Goal: Transaction & Acquisition: Purchase product/service

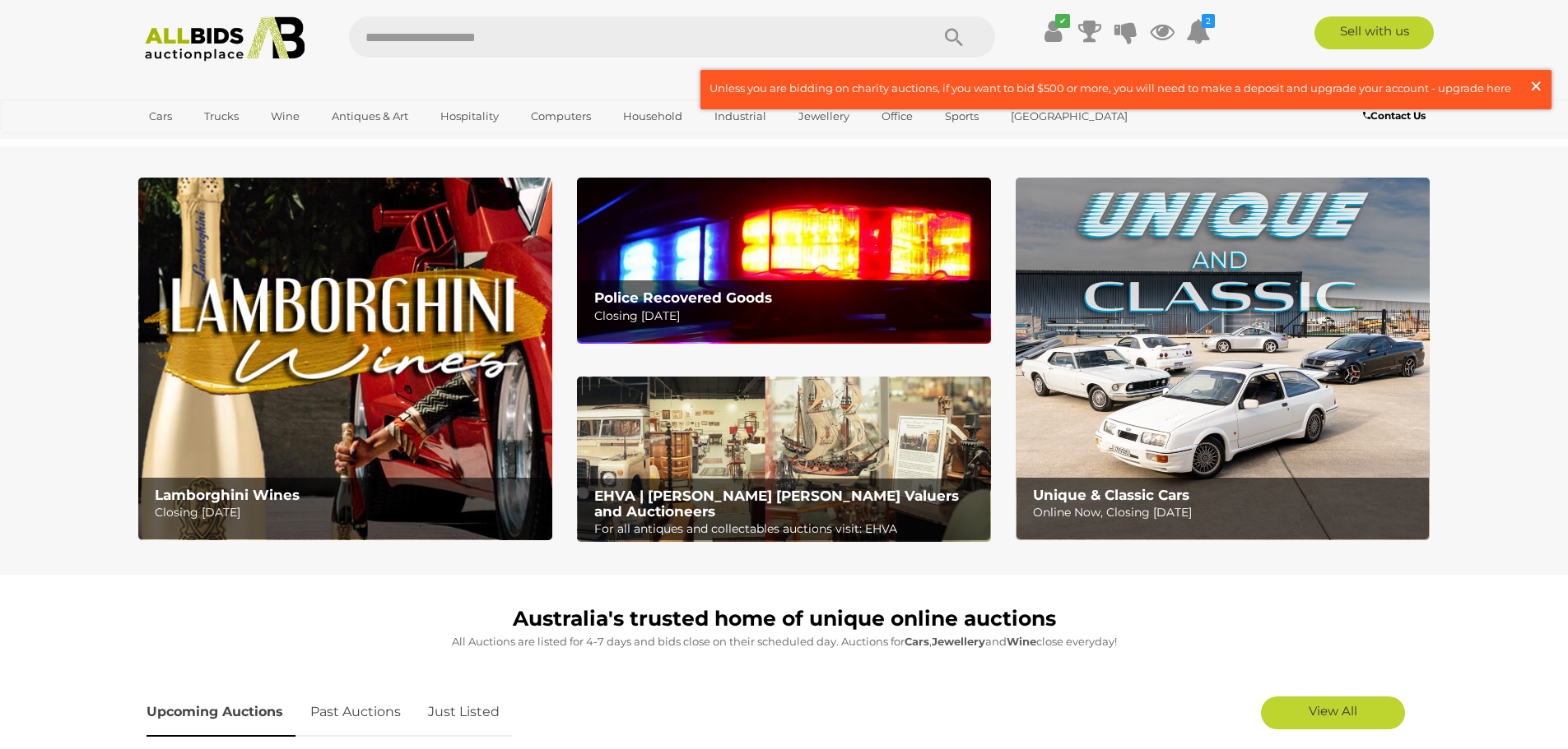
click at [1535, 91] on span "×" at bounding box center [1536, 86] width 15 height 32
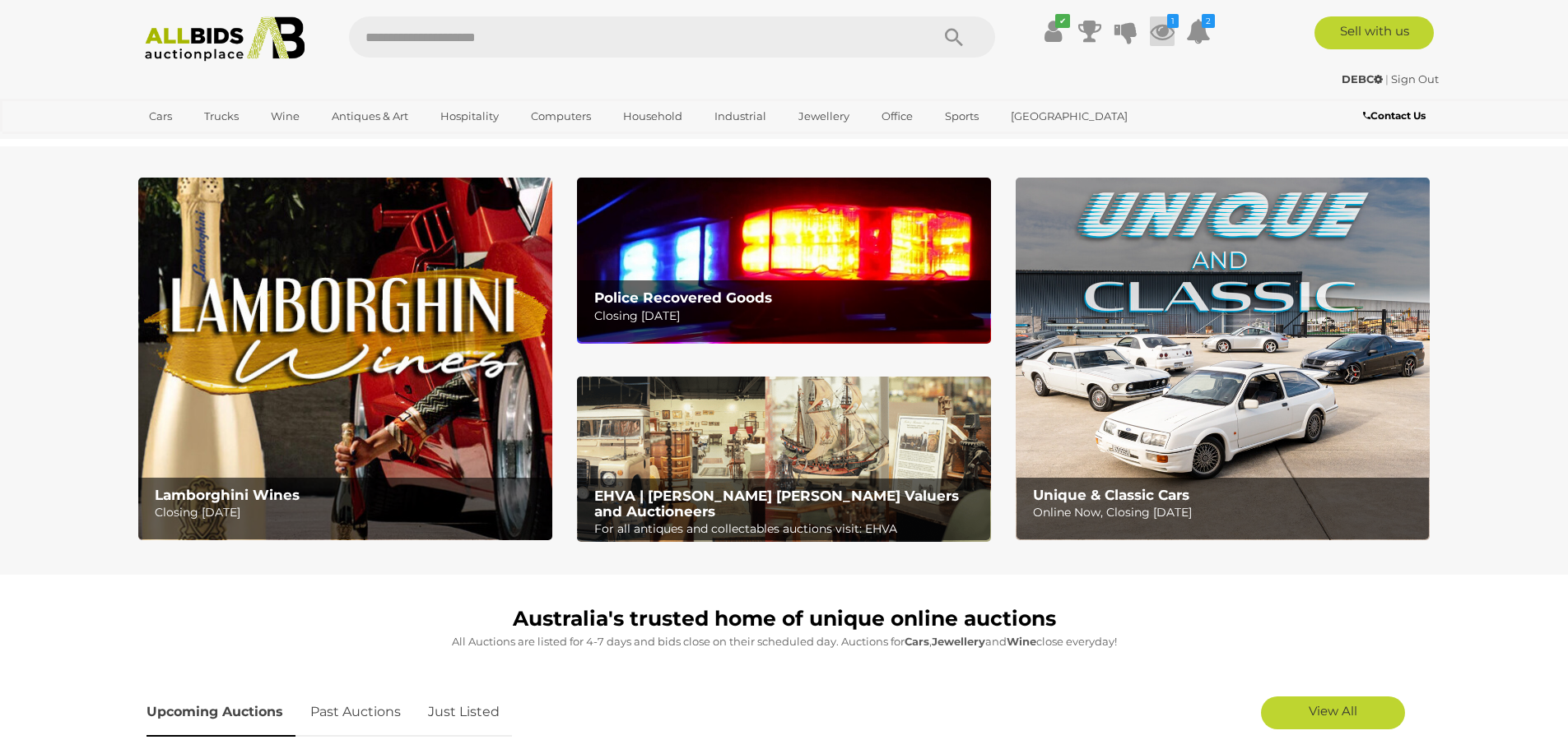
click at [1161, 38] on icon at bounding box center [1162, 30] width 25 height 30
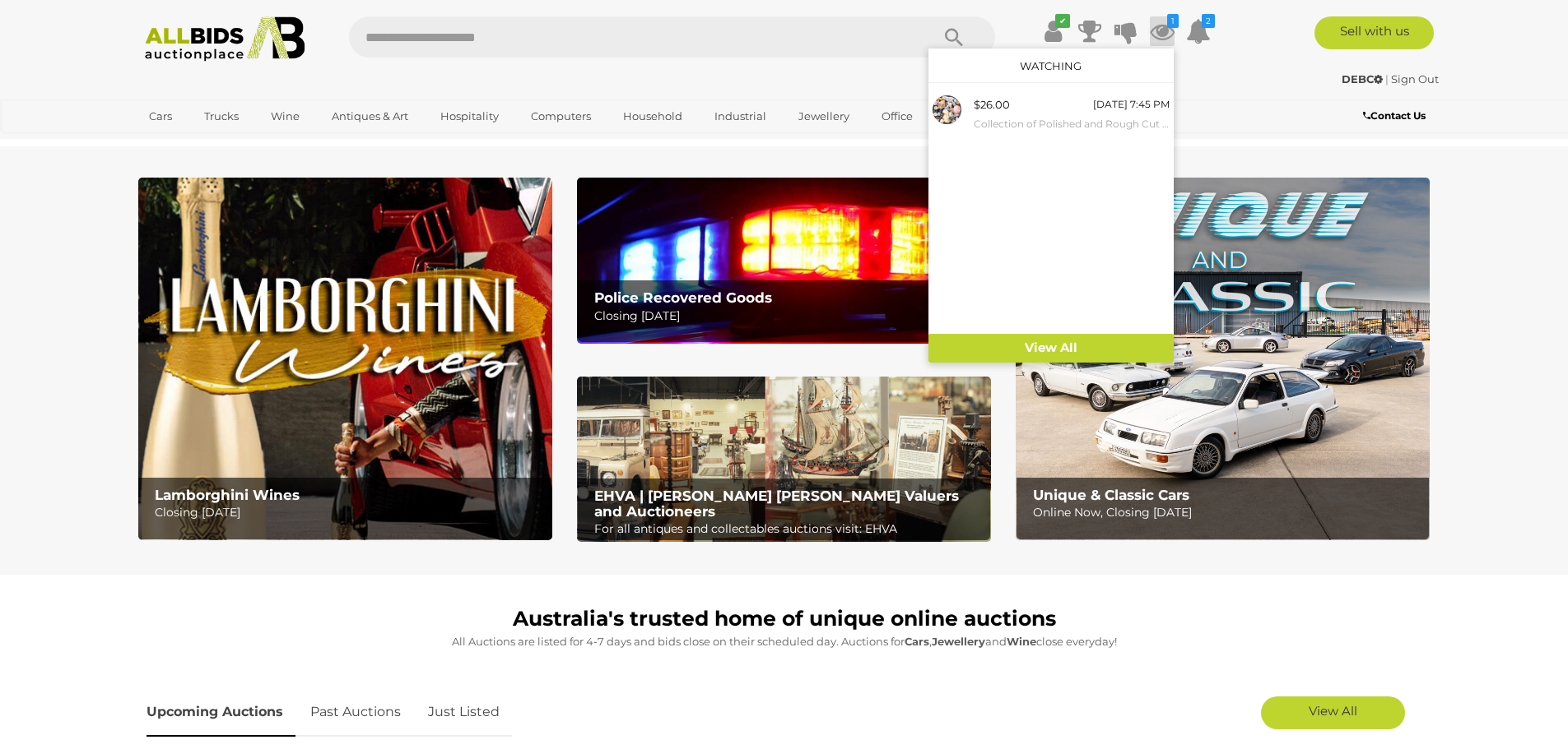
click at [1080, 64] on link "Watching" at bounding box center [1050, 65] width 62 height 13
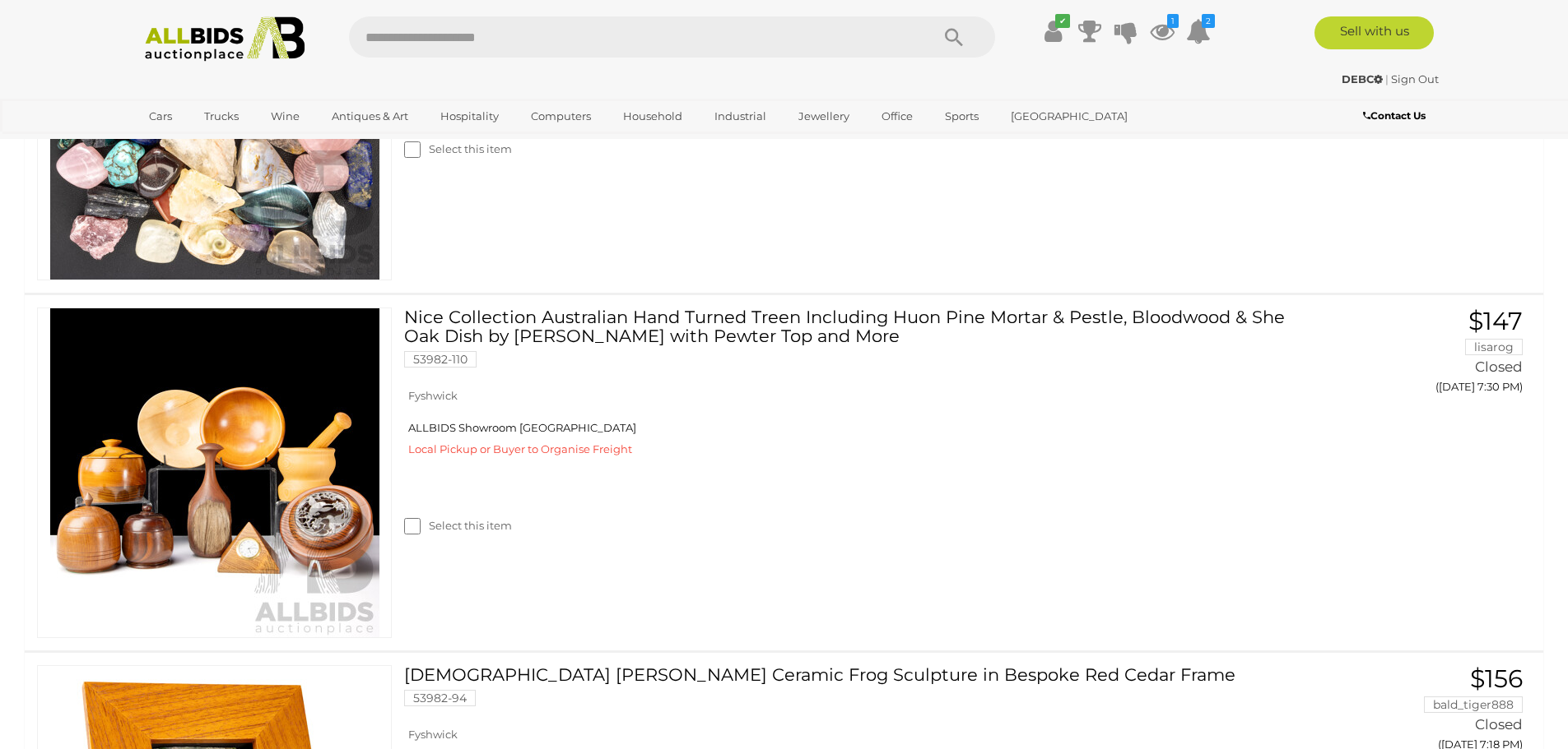
scroll to position [549, 0]
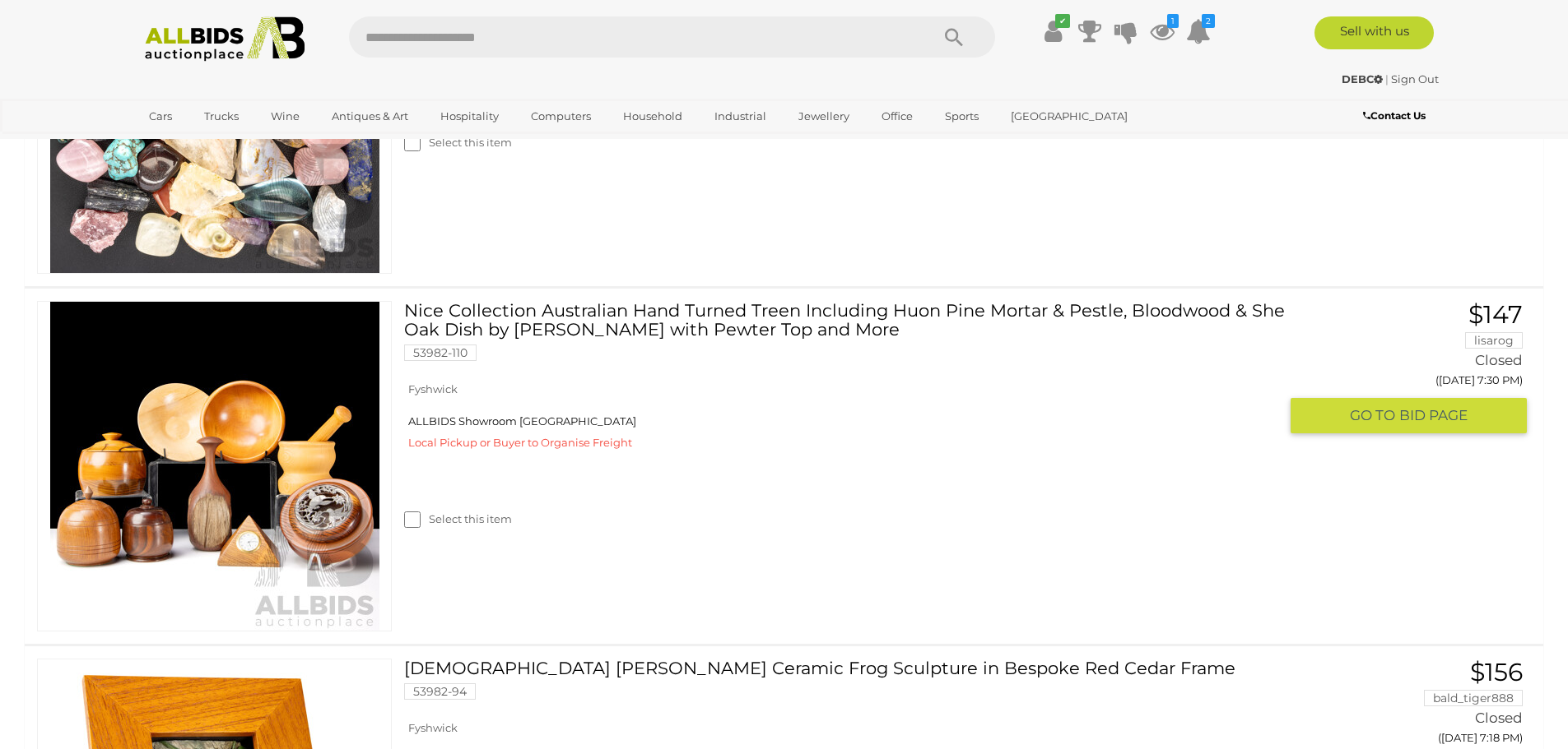
click at [774, 330] on link "Nice Collection Australian Hand Turned Treen Including Huon Pine Mortar & Pestl…" at bounding box center [846, 337] width 861 height 73
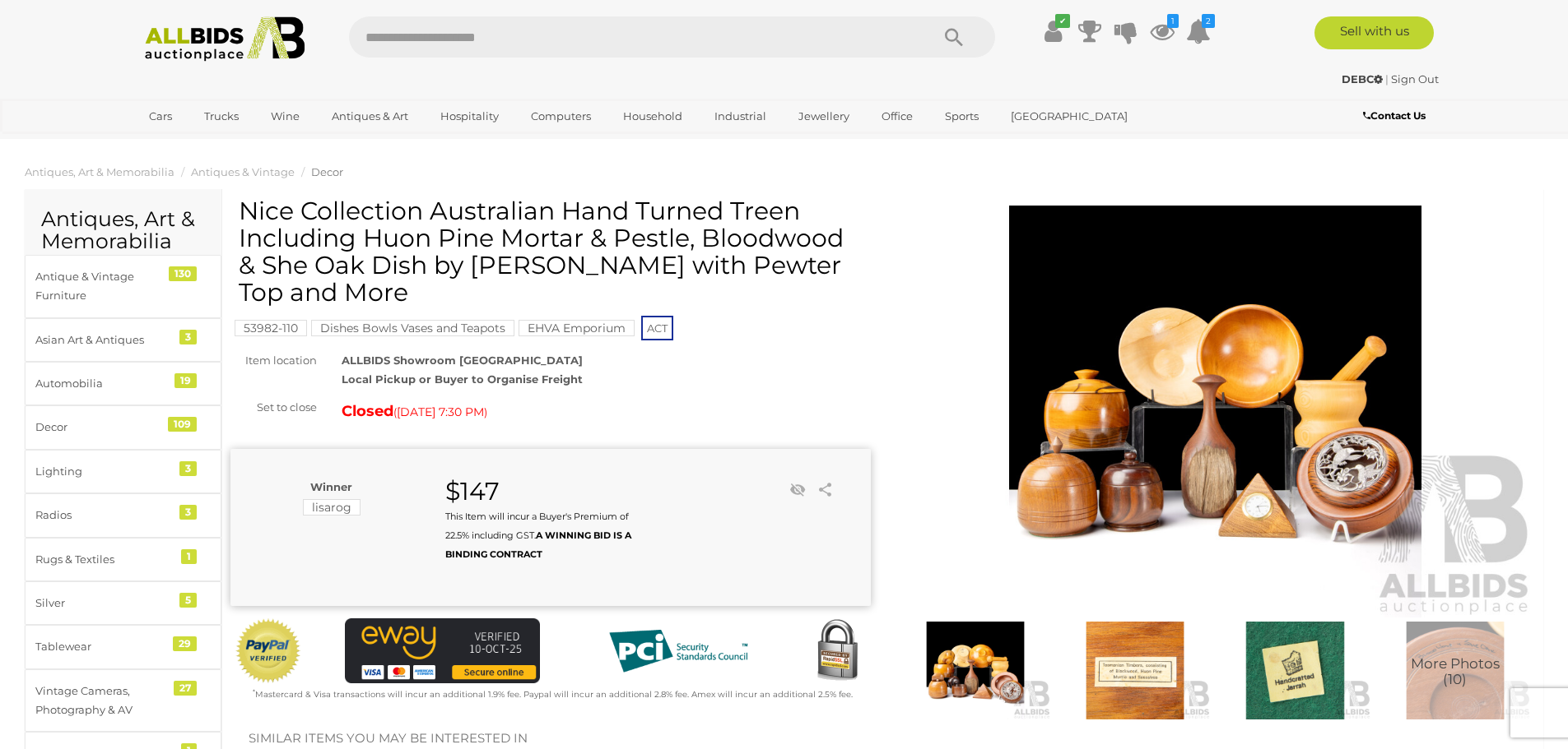
click at [328, 173] on span "Decor" at bounding box center [328, 171] width 32 height 13
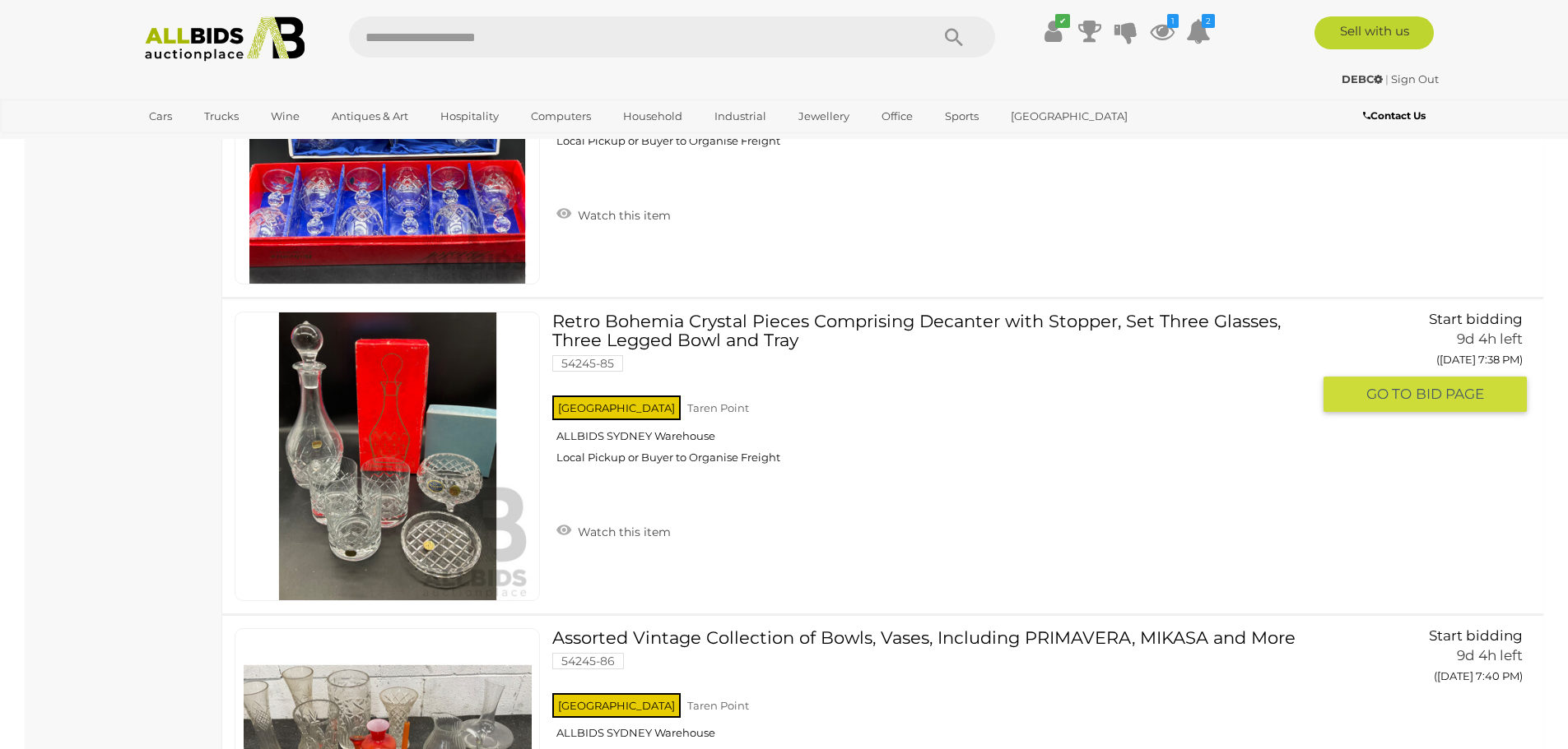
scroll to position [31527, 0]
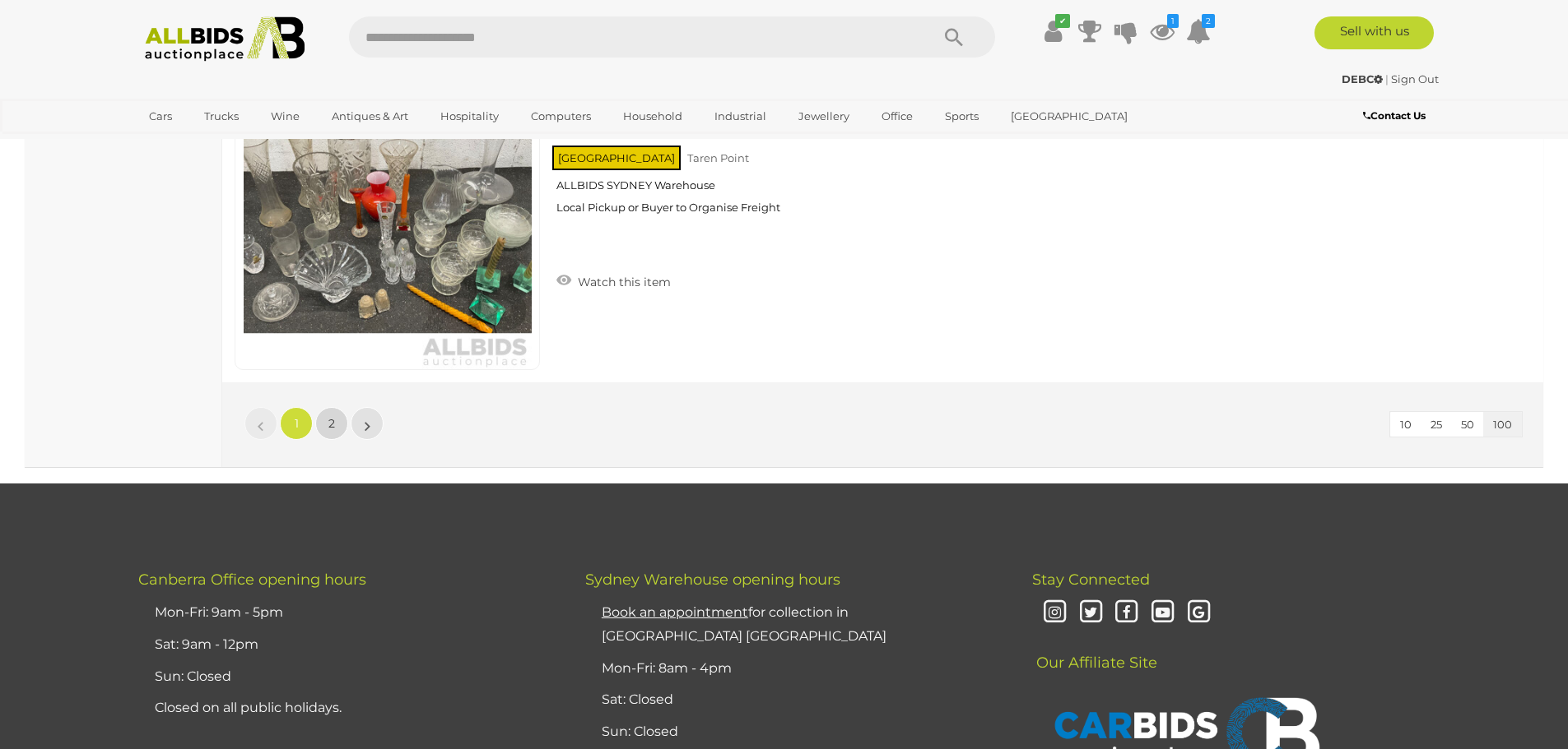
click at [322, 427] on link "2" at bounding box center [331, 423] width 33 height 33
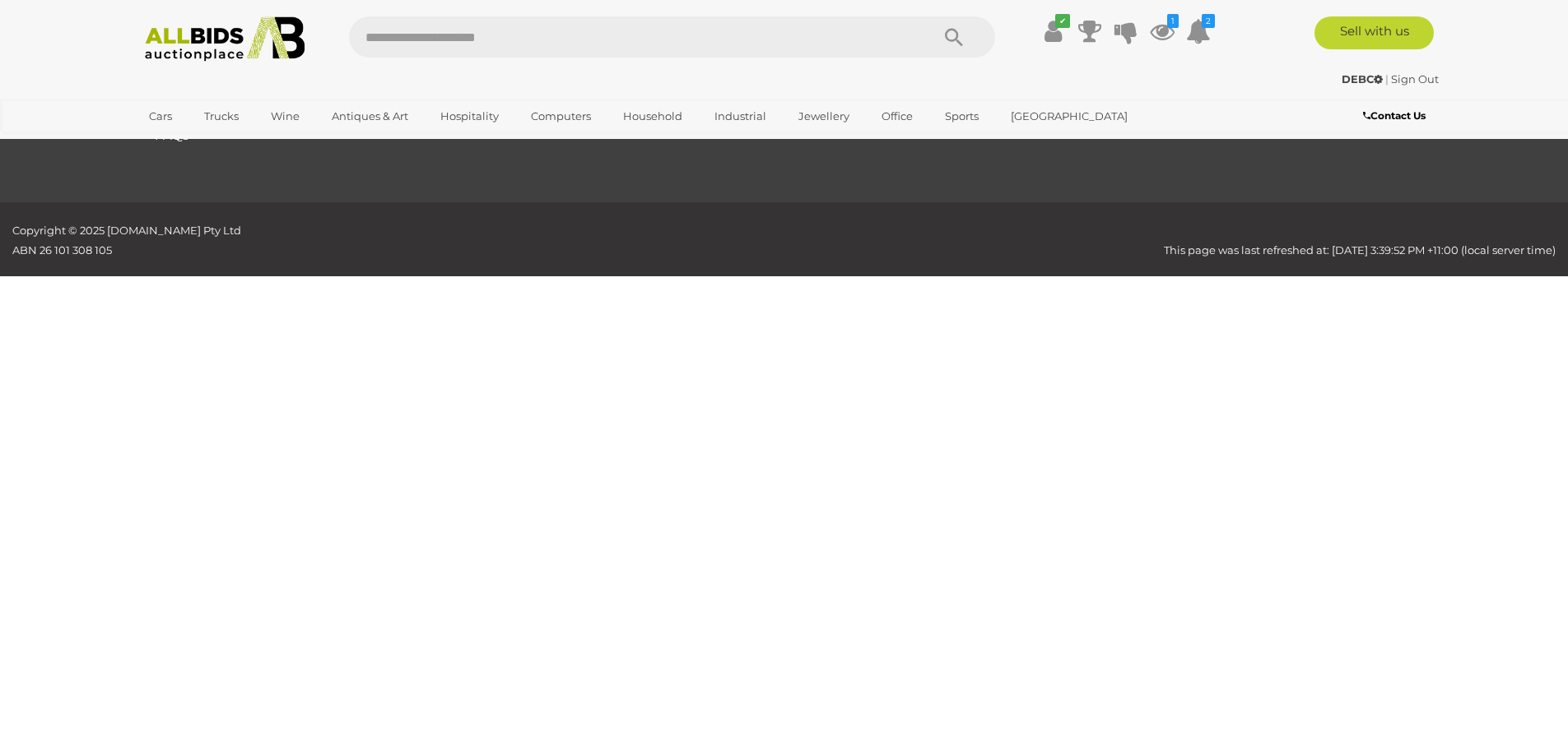
scroll to position [81, 0]
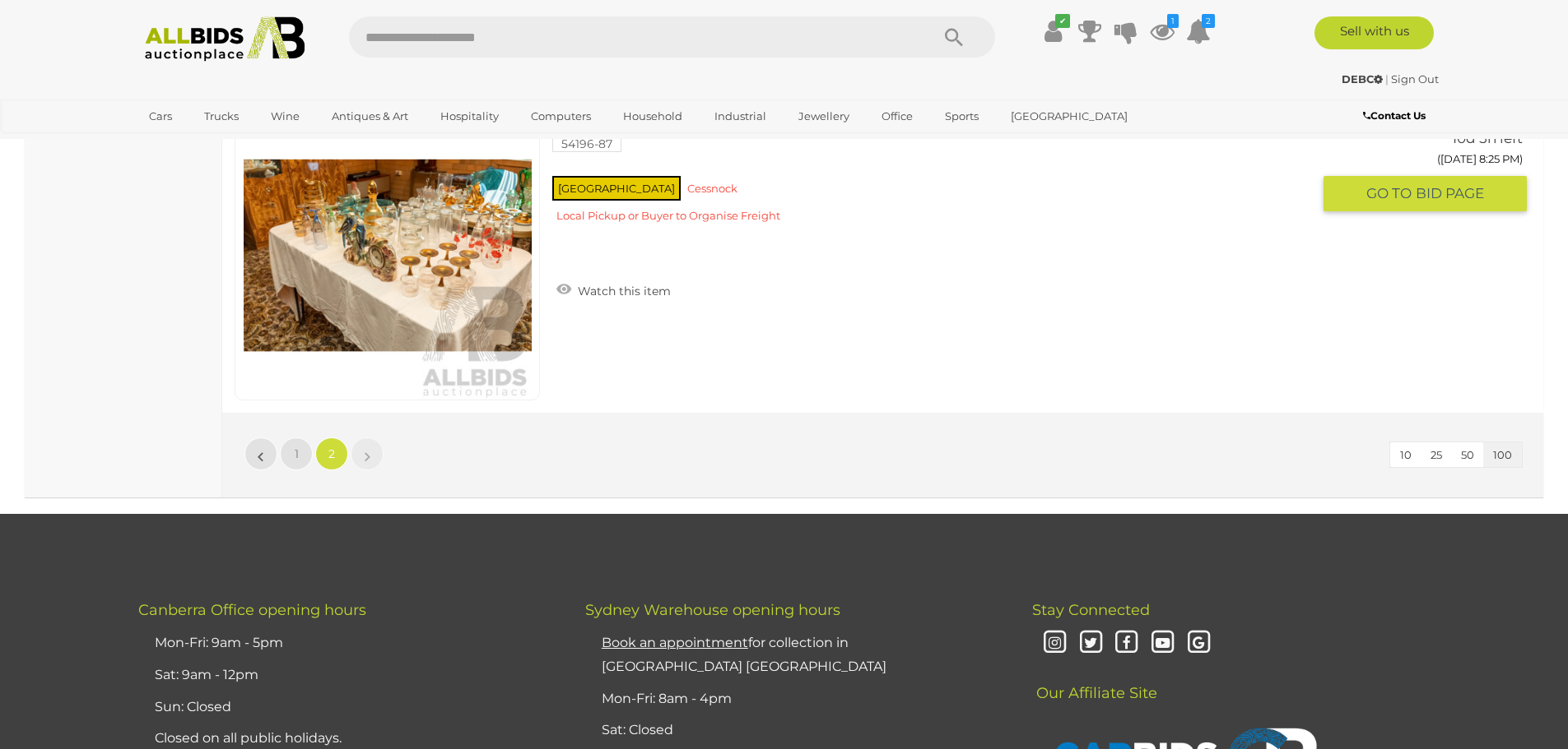
scroll to position [2686, 0]
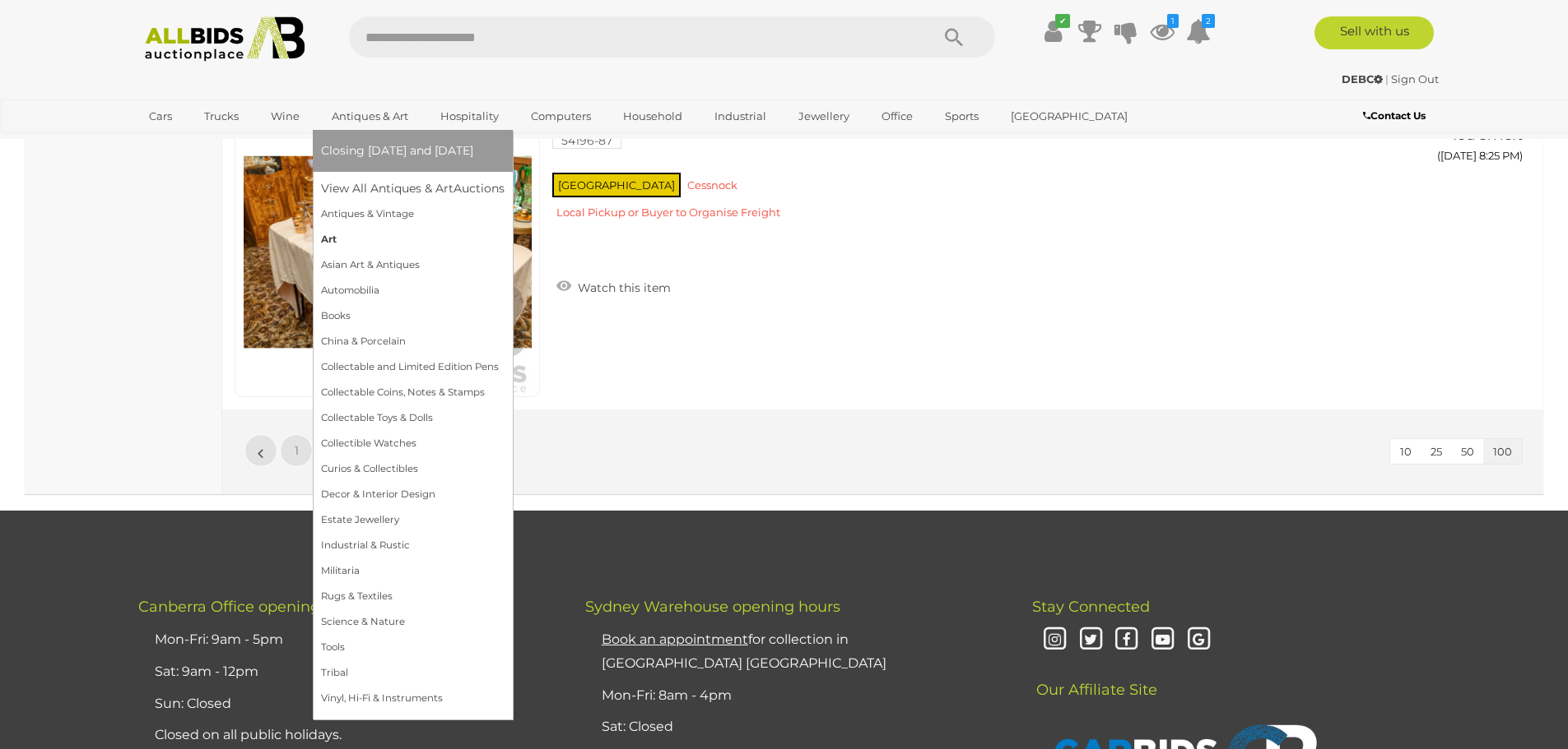
click at [328, 240] on link "Art" at bounding box center [413, 240] width 183 height 25
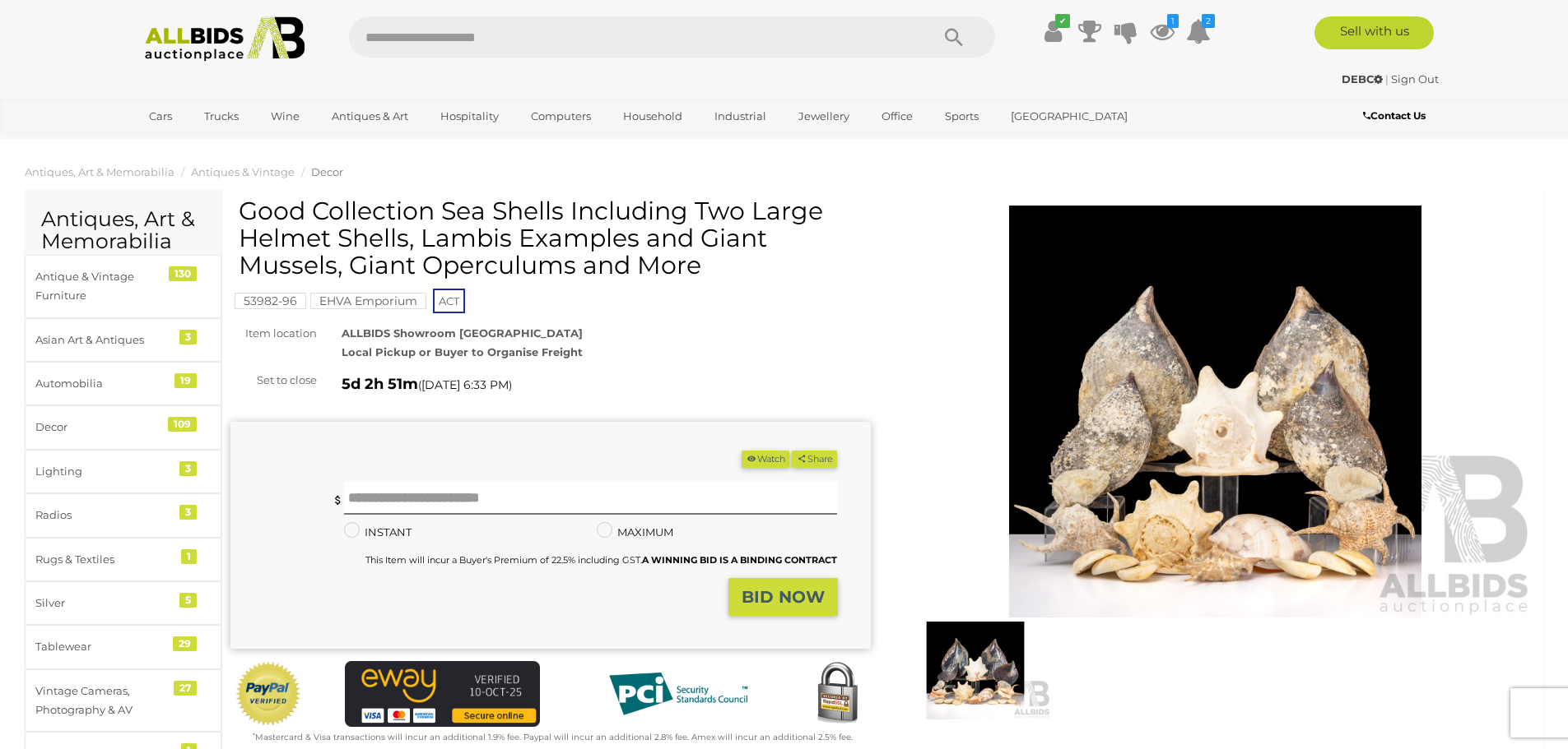
click at [1204, 456] on img at bounding box center [1215, 411] width 640 height 412
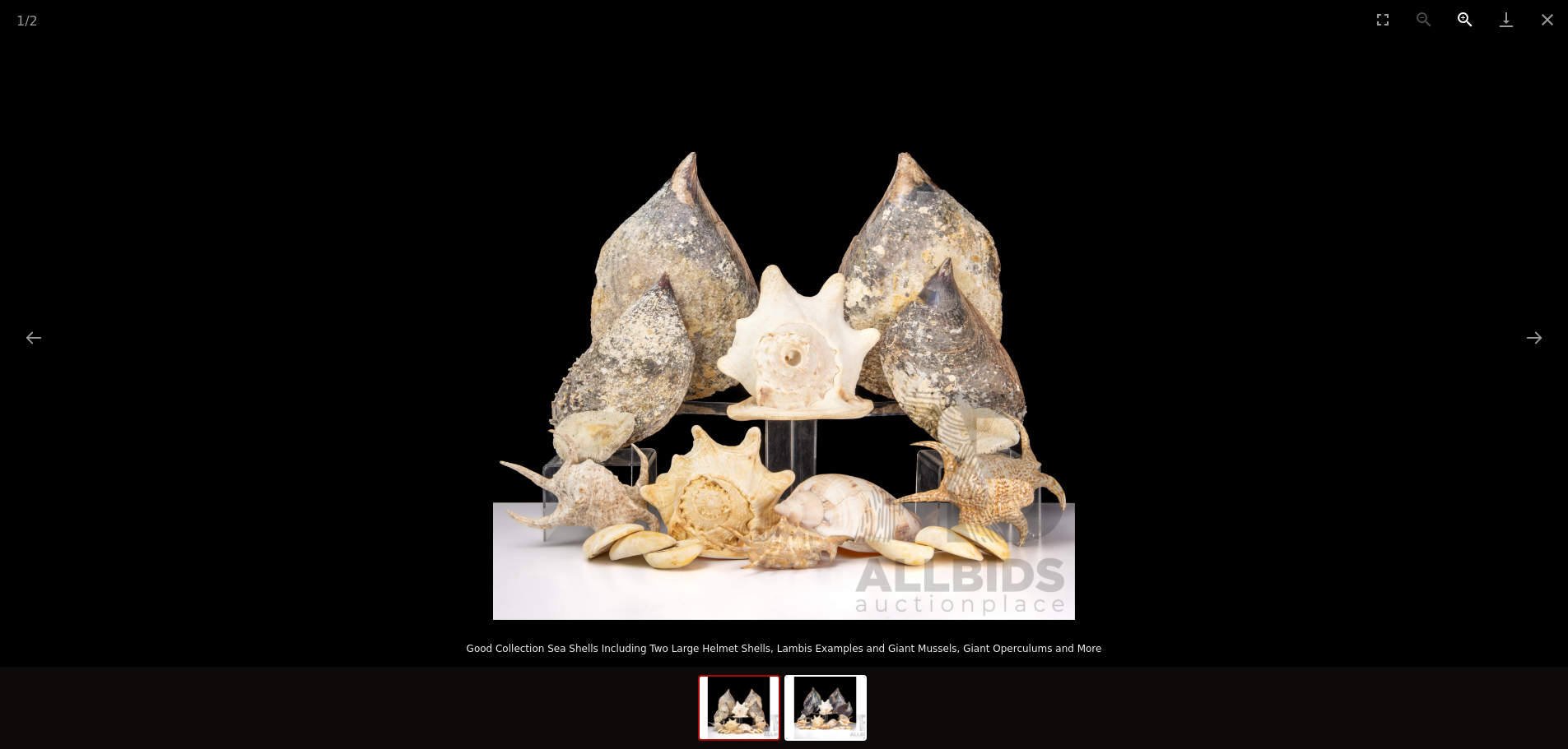
click at [1470, 22] on button "Zoom in" at bounding box center [1465, 19] width 41 height 39
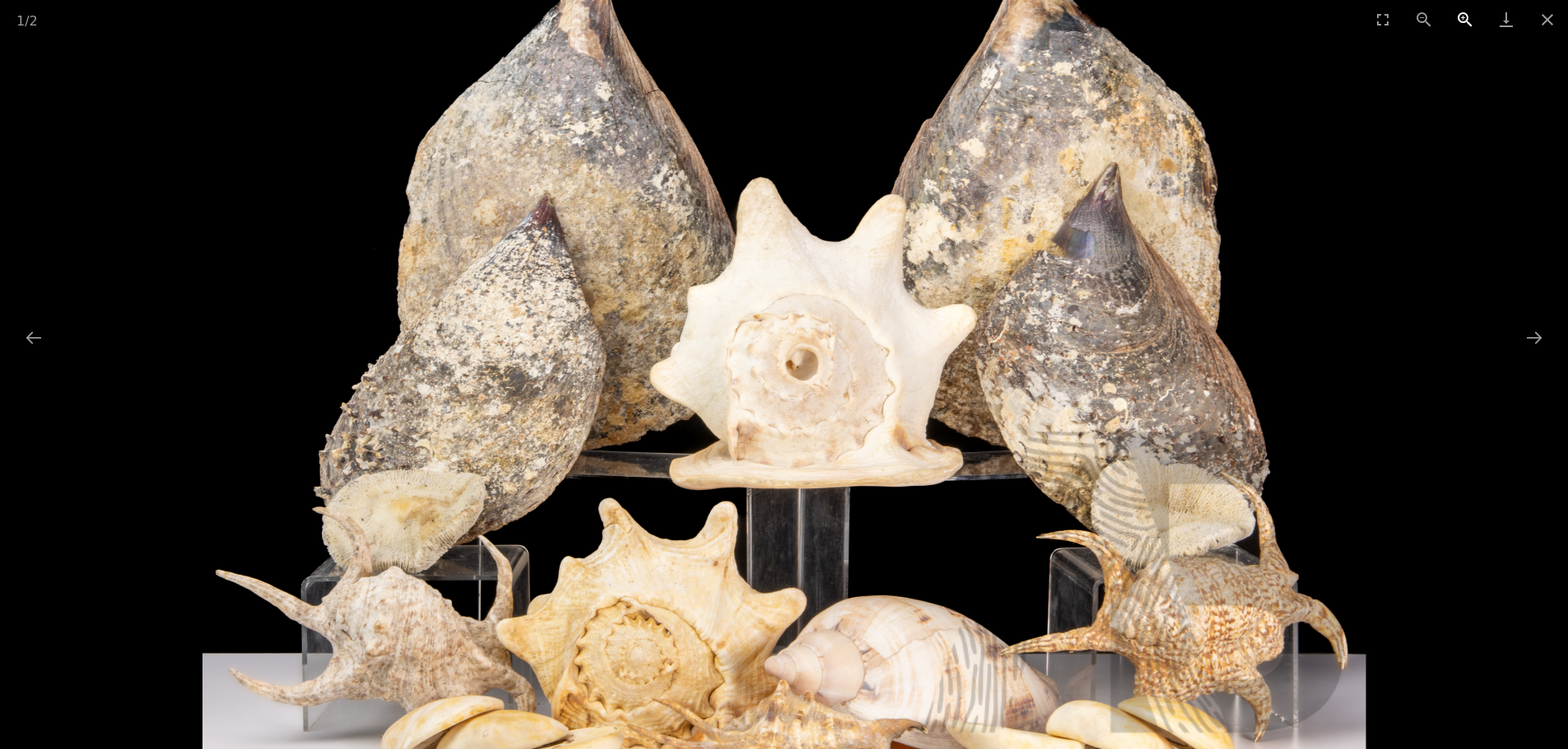
click at [1470, 22] on button "Zoom in" at bounding box center [1465, 19] width 41 height 39
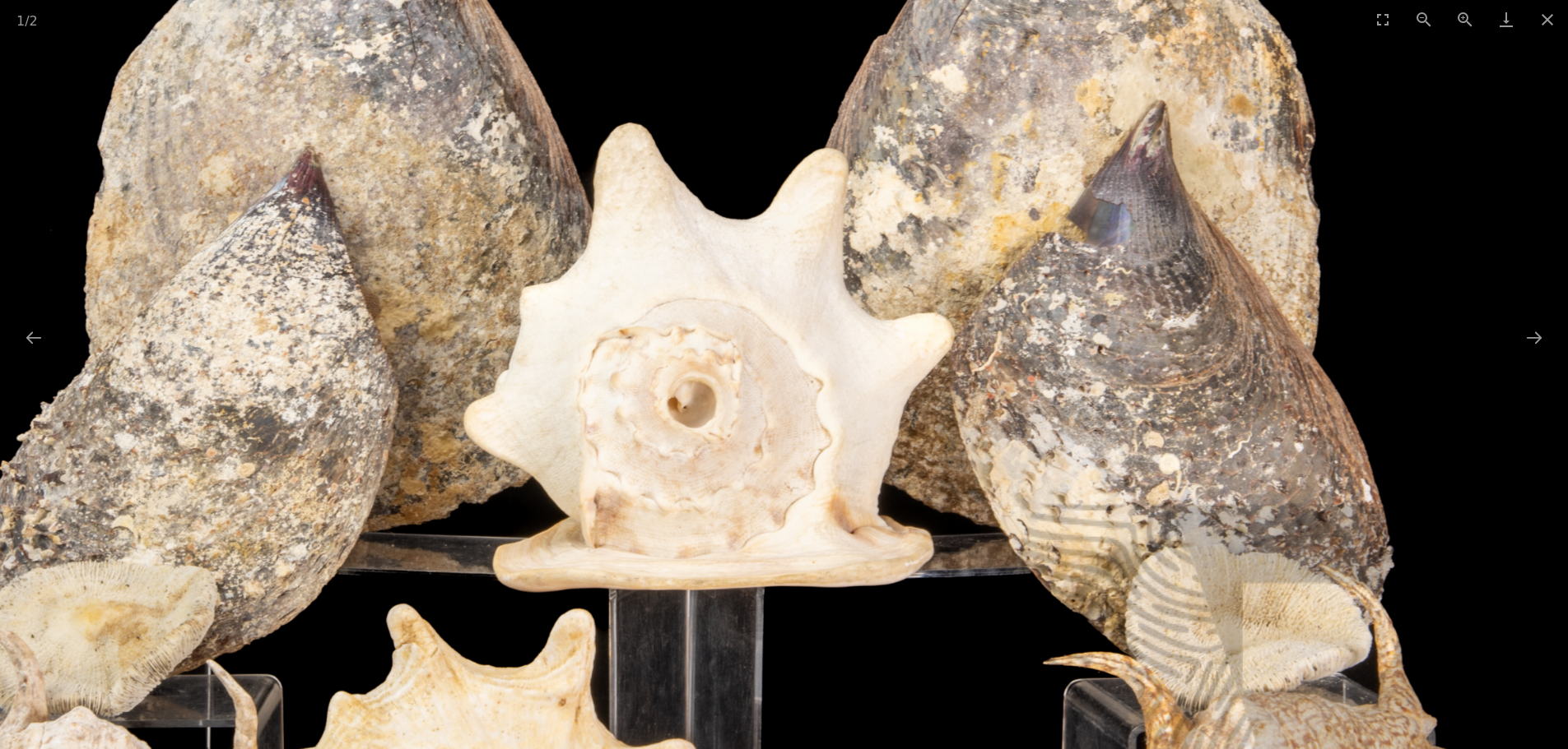
drag, startPoint x: 995, startPoint y: 168, endPoint x: 722, endPoint y: 141, distance: 274.3
click at [722, 141] on img at bounding box center [664, 317] width 1746 height 1745
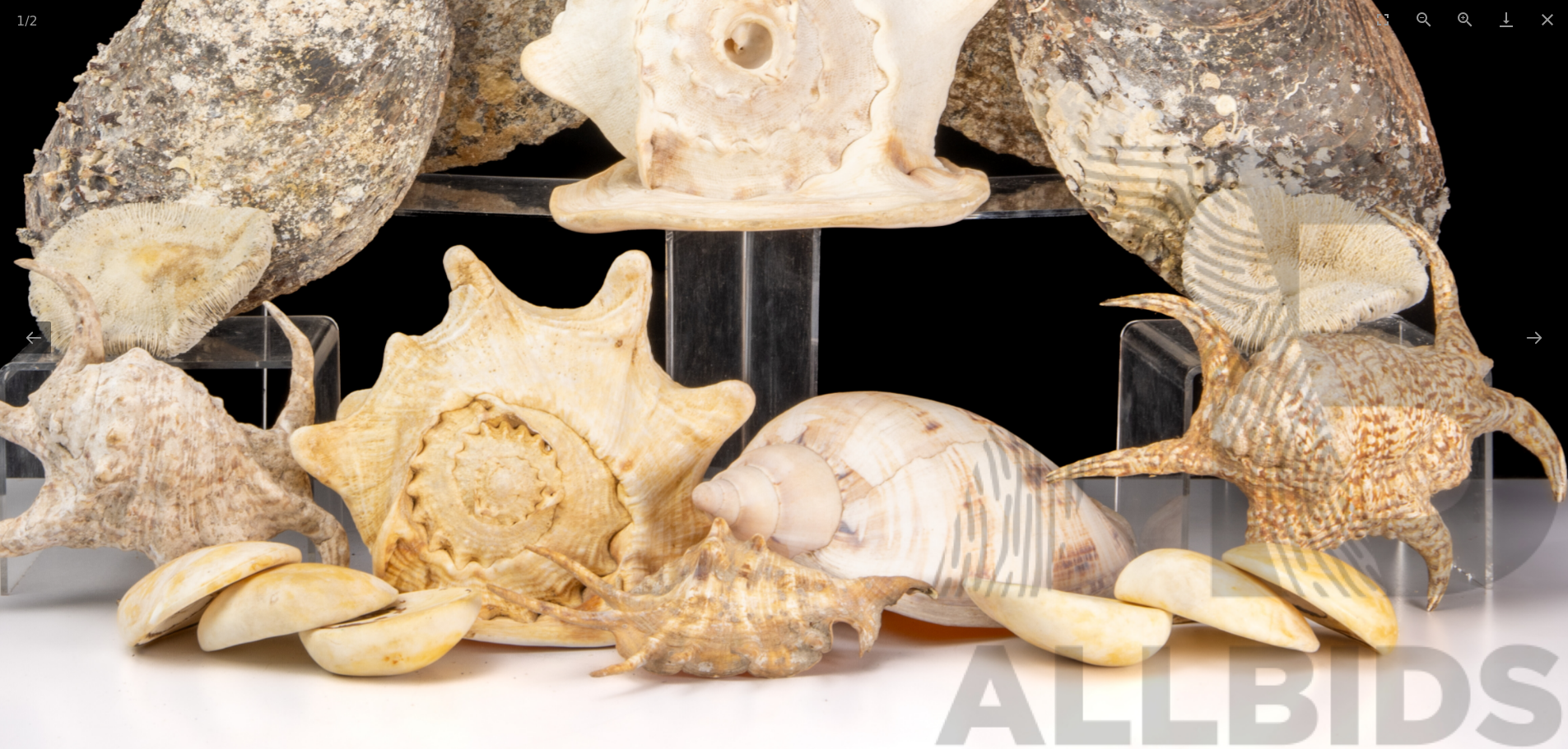
drag, startPoint x: 504, startPoint y: 469, endPoint x: 499, endPoint y: 266, distance: 203.1
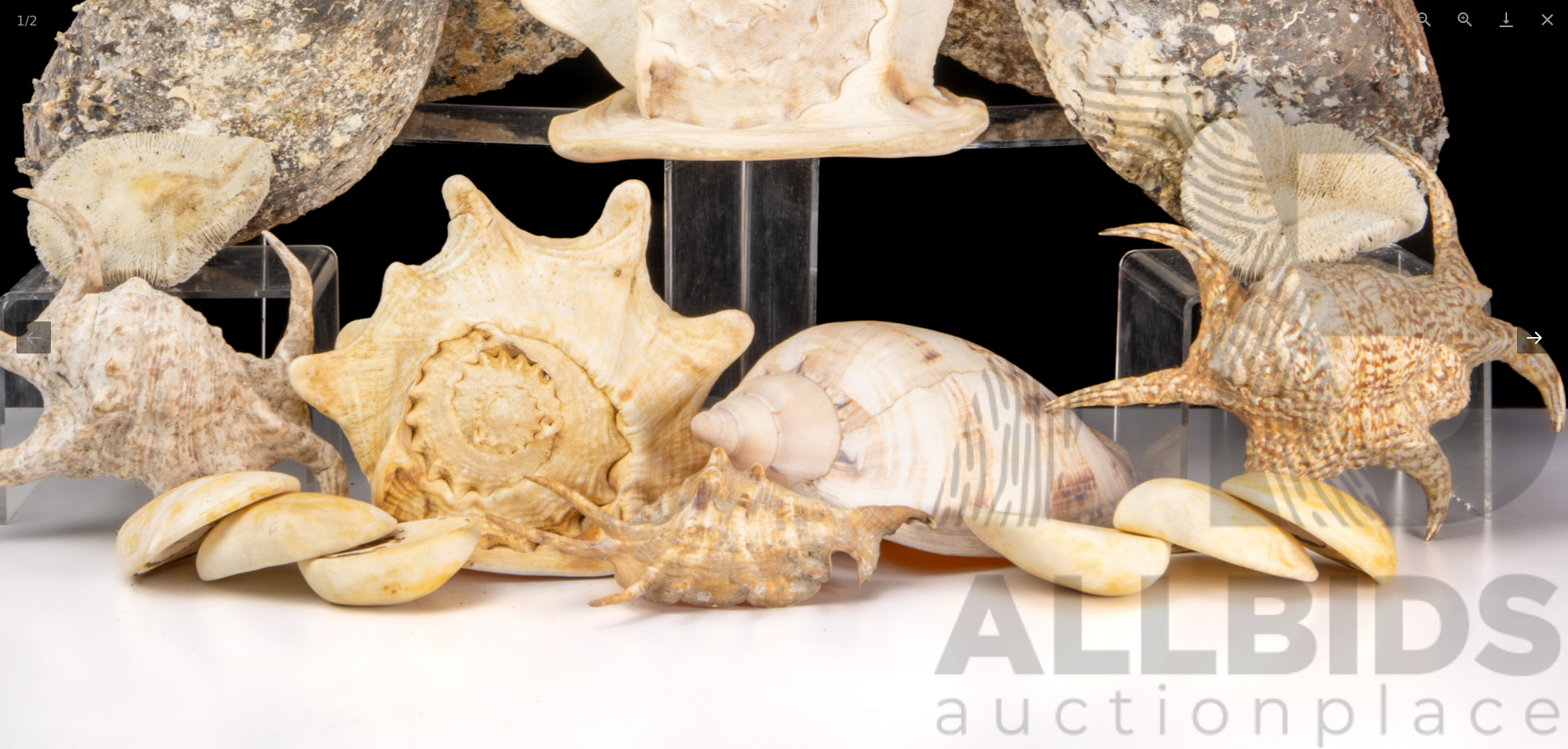
click at [1539, 344] on button "Next slide" at bounding box center [1534, 338] width 35 height 32
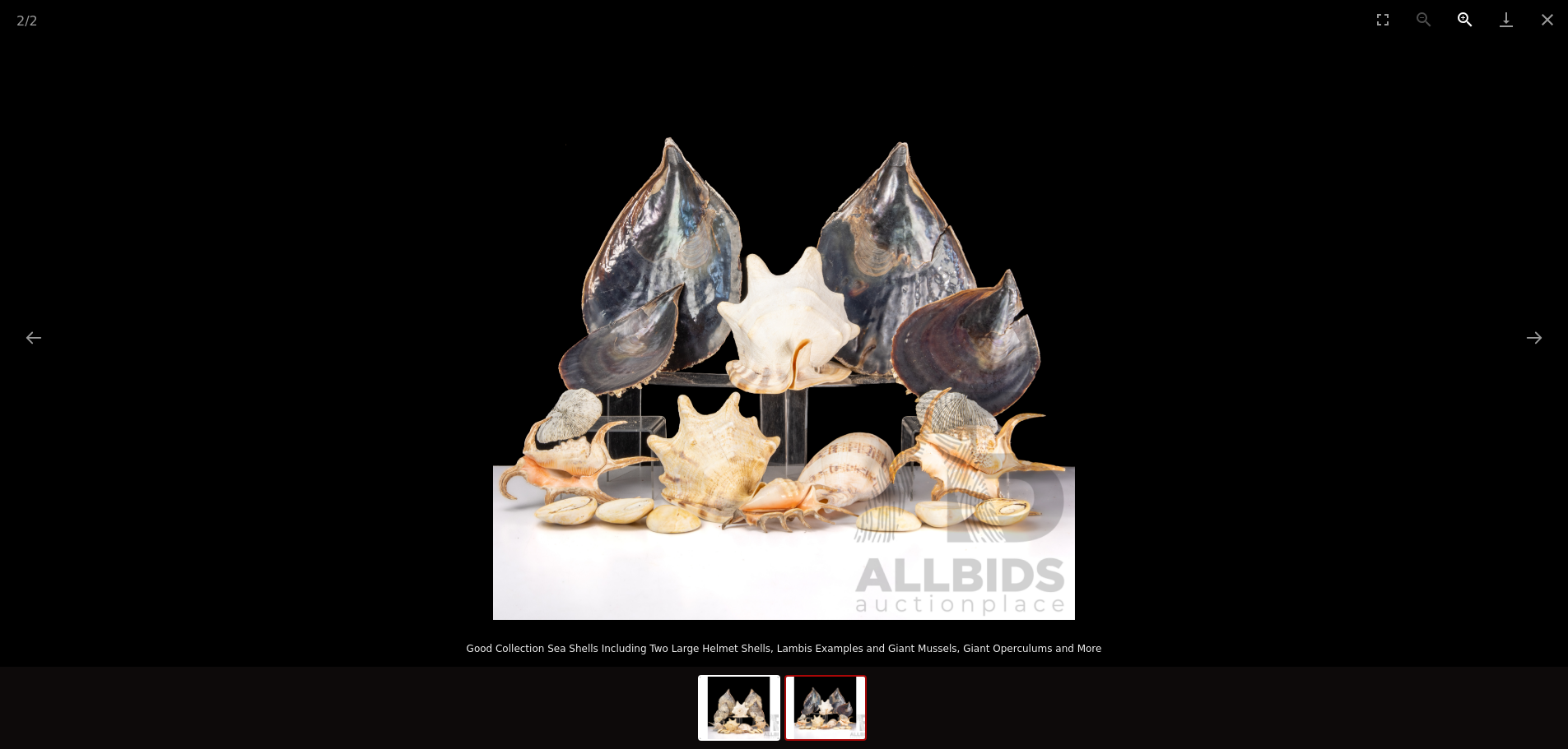
click at [1462, 14] on button "Zoom in" at bounding box center [1465, 19] width 41 height 39
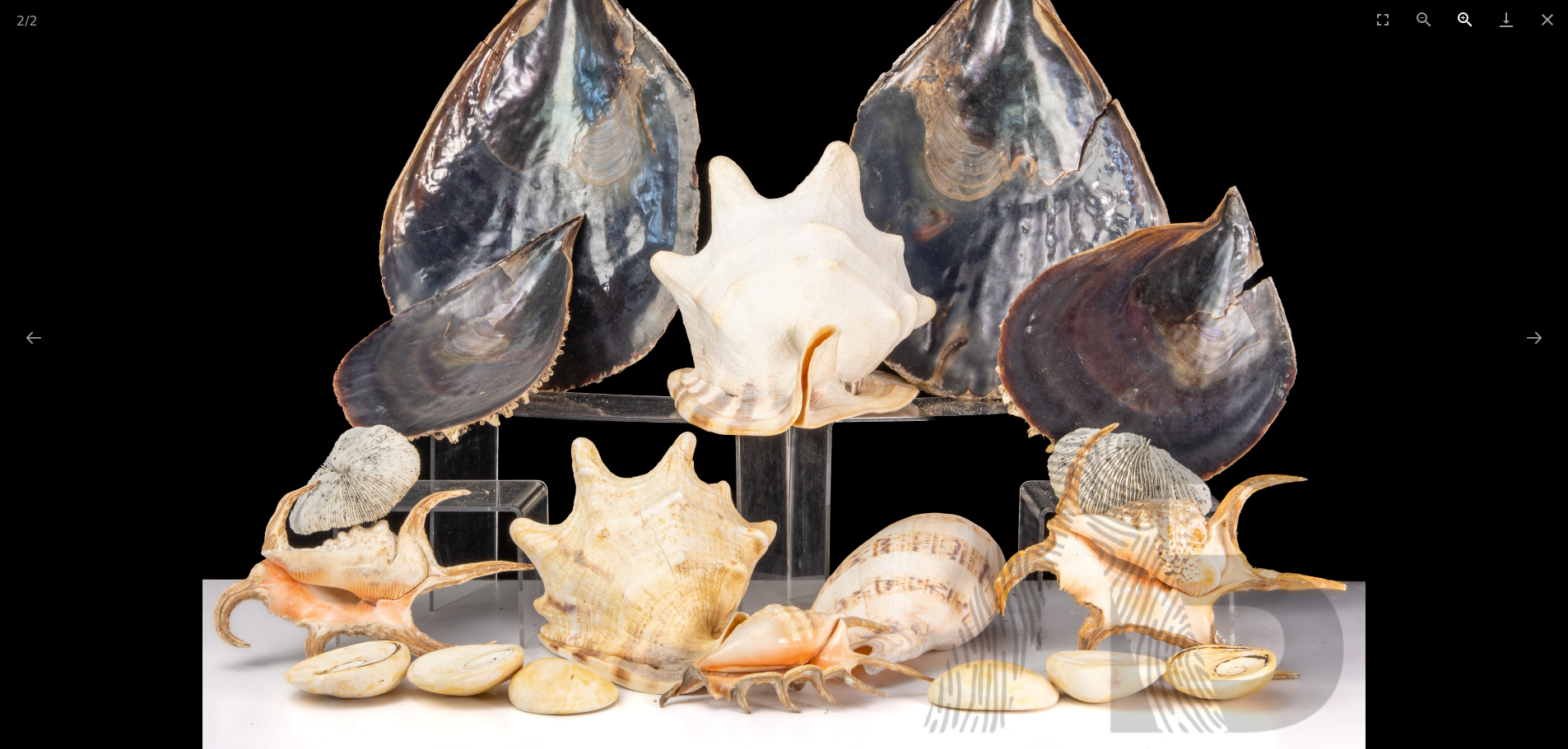
click at [1462, 14] on button "Zoom in" at bounding box center [1465, 19] width 41 height 39
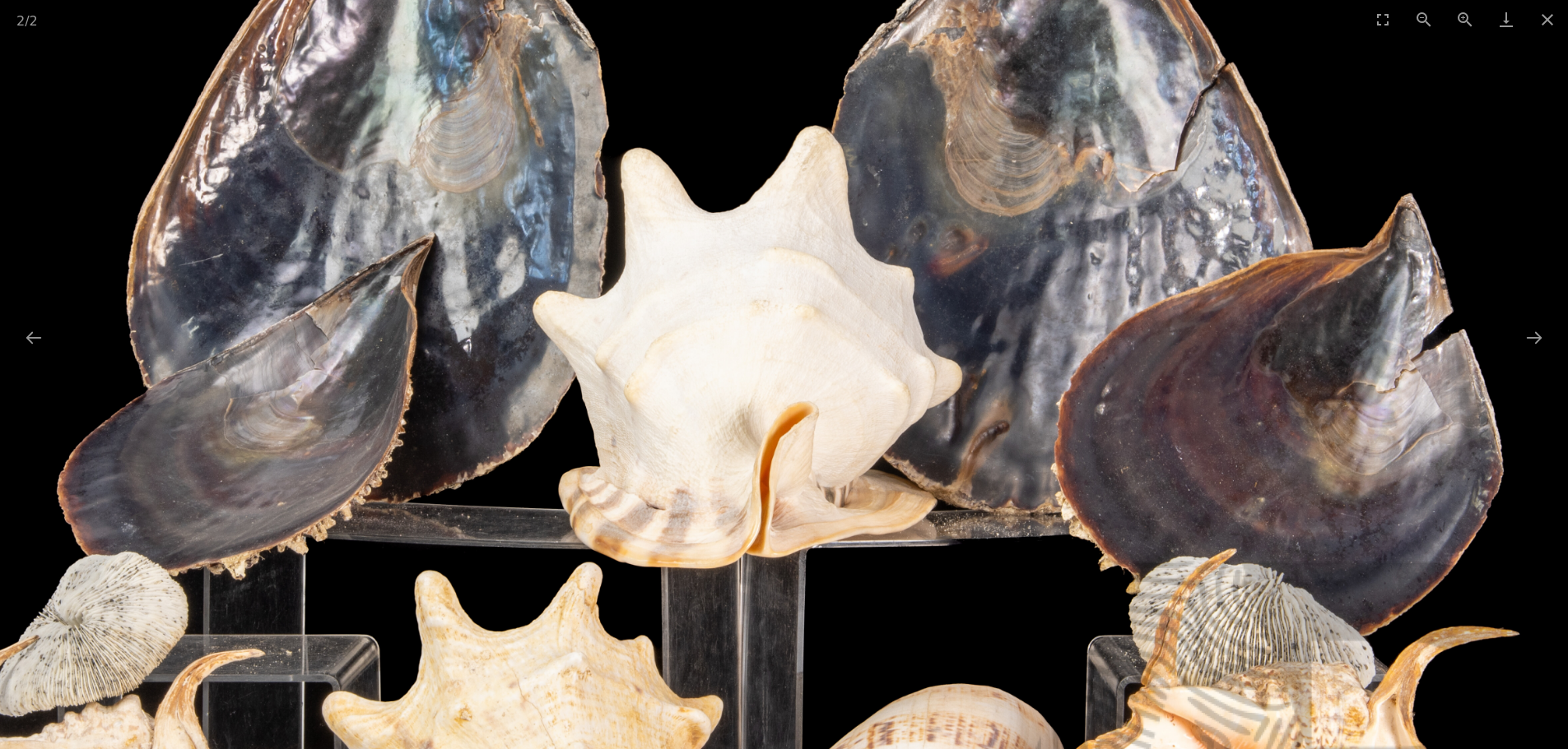
drag, startPoint x: 977, startPoint y: 189, endPoint x: 922, endPoint y: 201, distance: 56.3
click at [922, 201] on img at bounding box center [733, 374] width 1746 height 1745
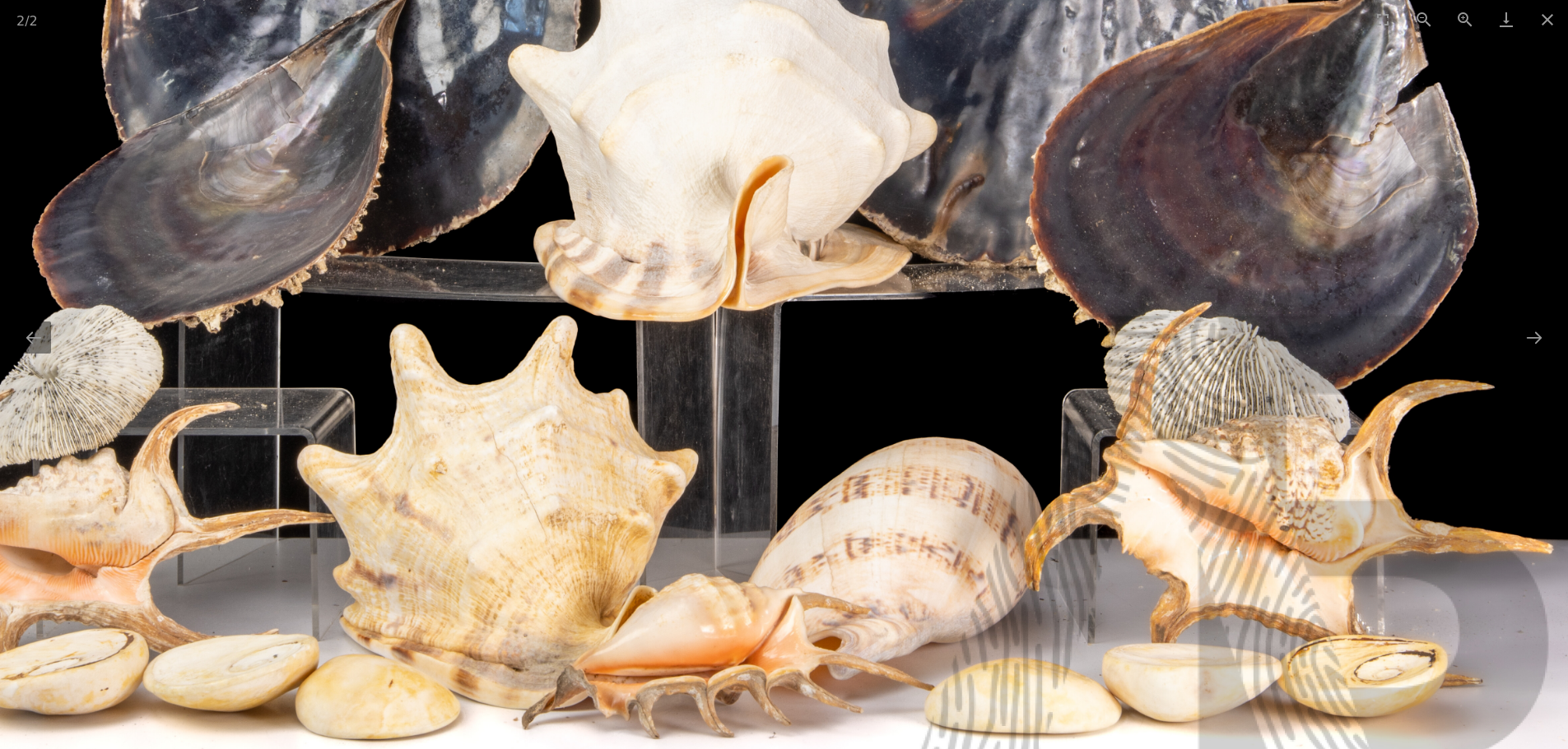
drag, startPoint x: 980, startPoint y: 520, endPoint x: 950, endPoint y: 229, distance: 292.5
click at [952, 237] on img at bounding box center [709, 127] width 1746 height 1745
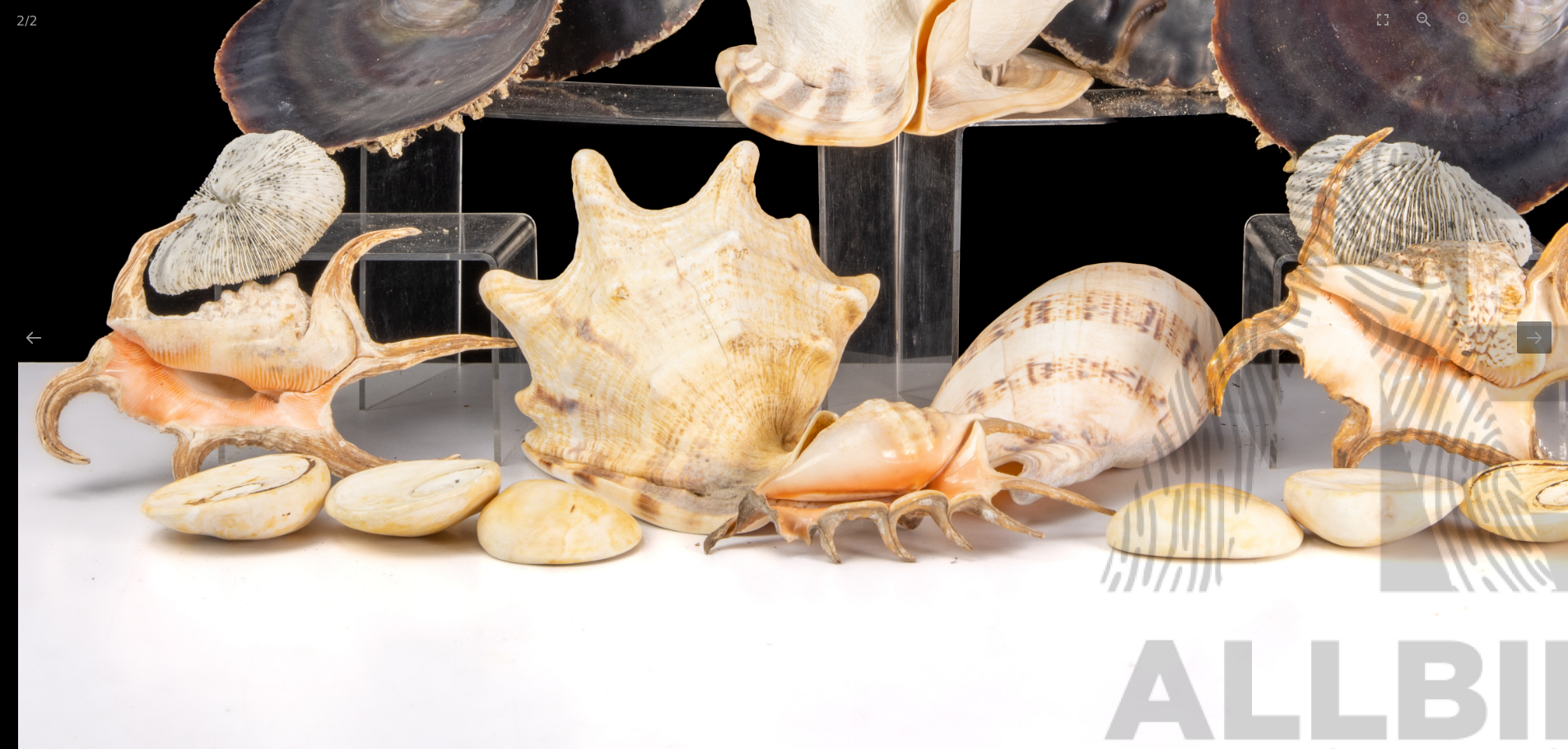
drag, startPoint x: 709, startPoint y: 381, endPoint x: 985, endPoint y: 384, distance: 276.0
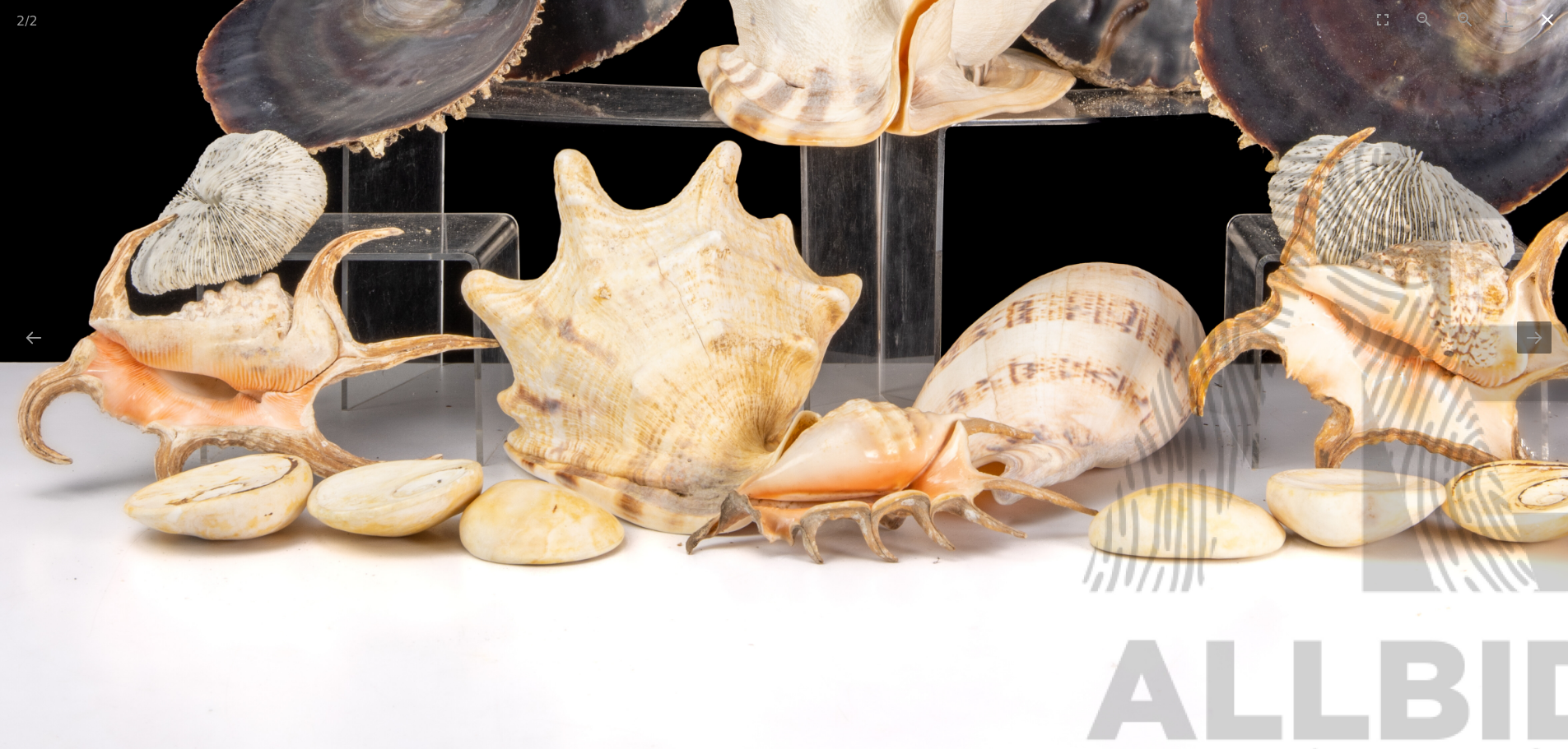
click at [1548, 23] on button "Close gallery" at bounding box center [1547, 19] width 41 height 39
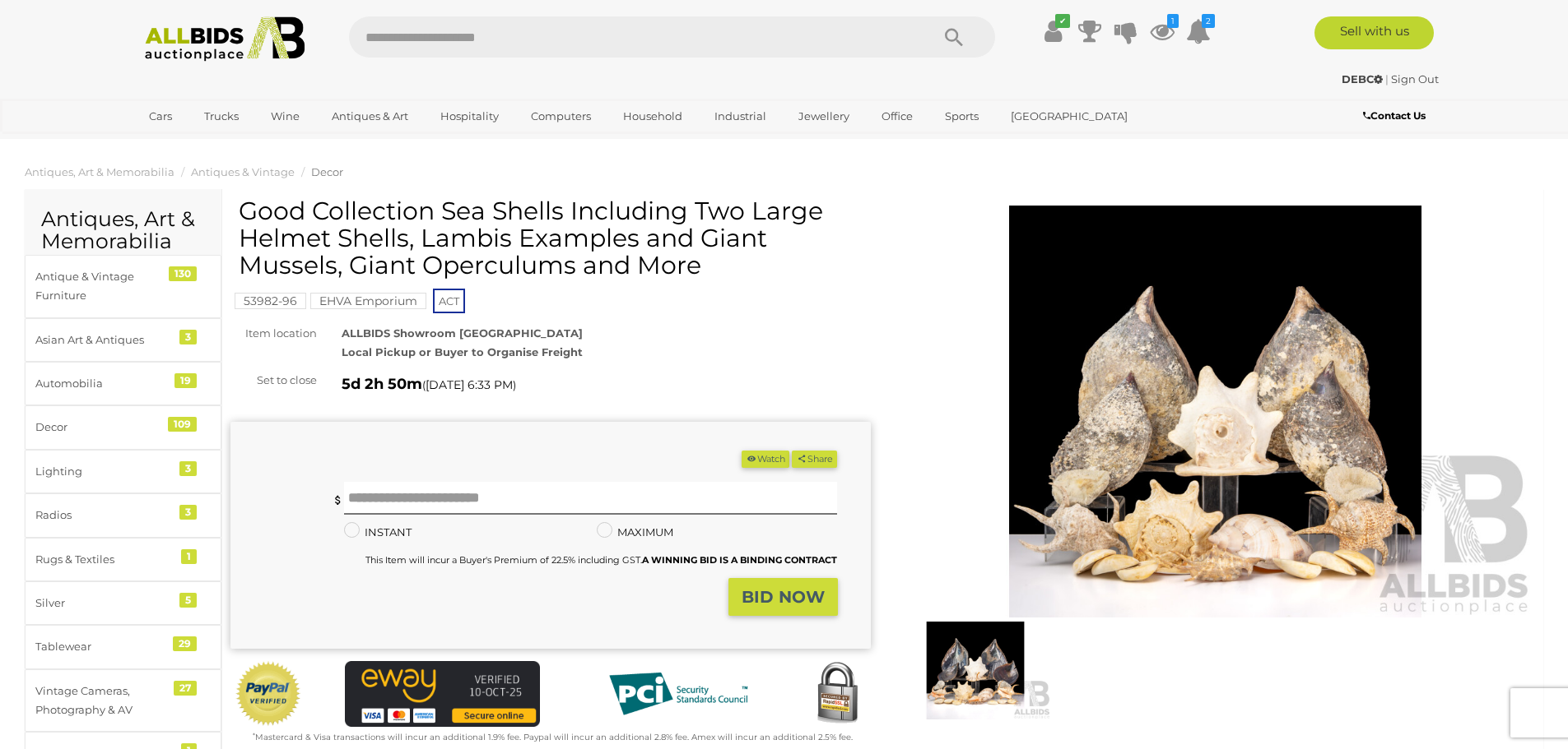
click at [765, 465] on button "Watch" at bounding box center [765, 458] width 48 height 17
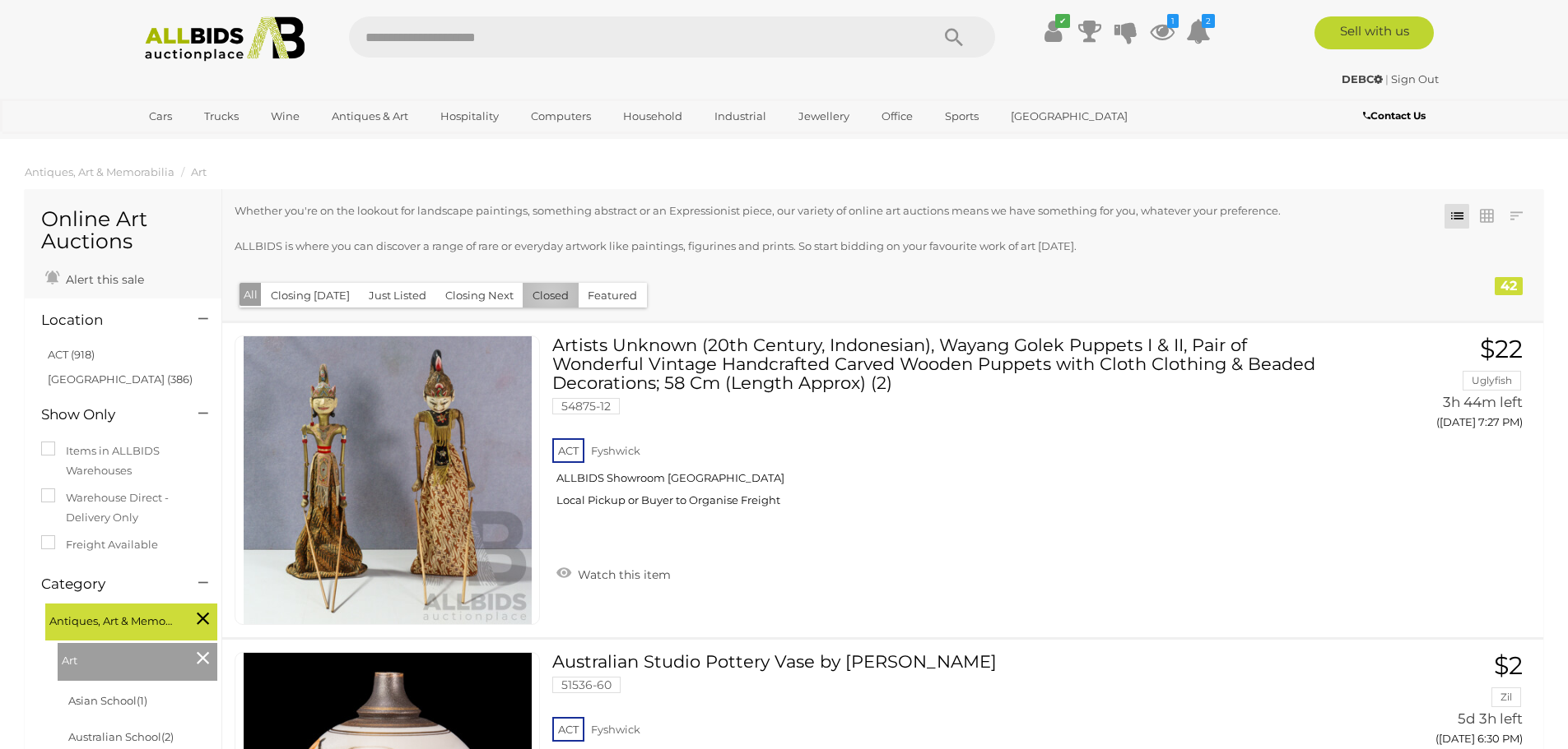
click at [545, 294] on button "Closed" at bounding box center [550, 295] width 56 height 25
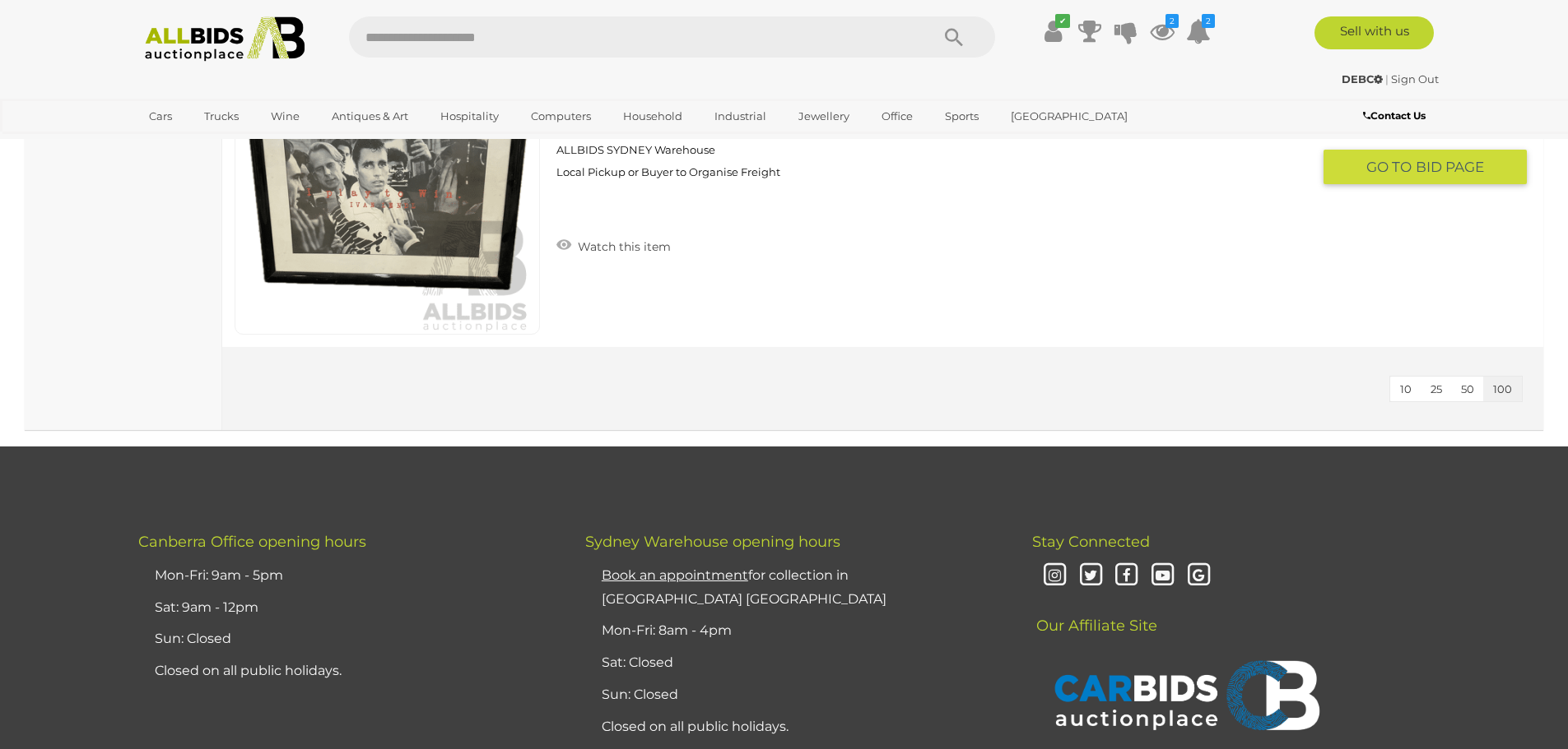
scroll to position [15215, 0]
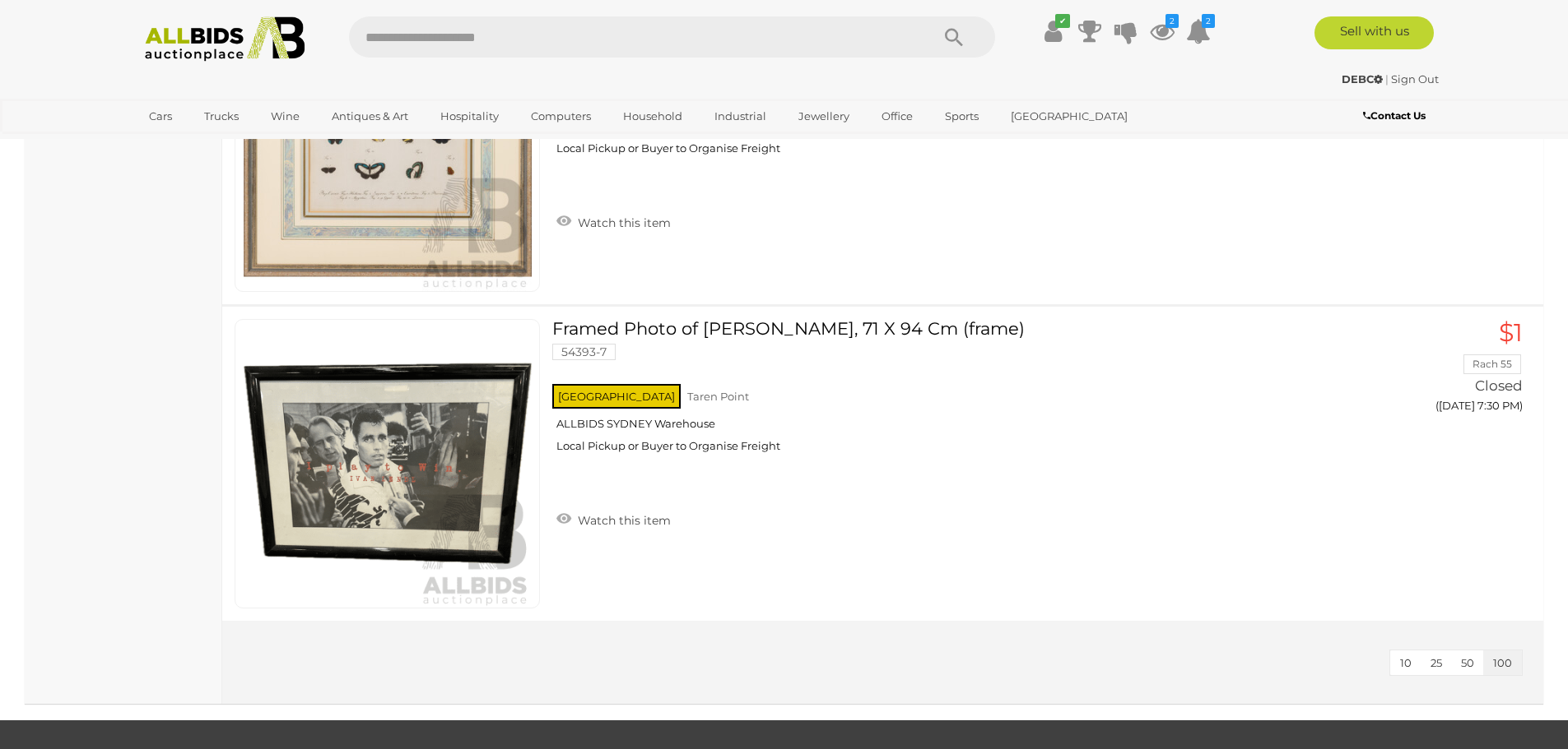
click at [239, 31] on img at bounding box center [224, 39] width 179 height 45
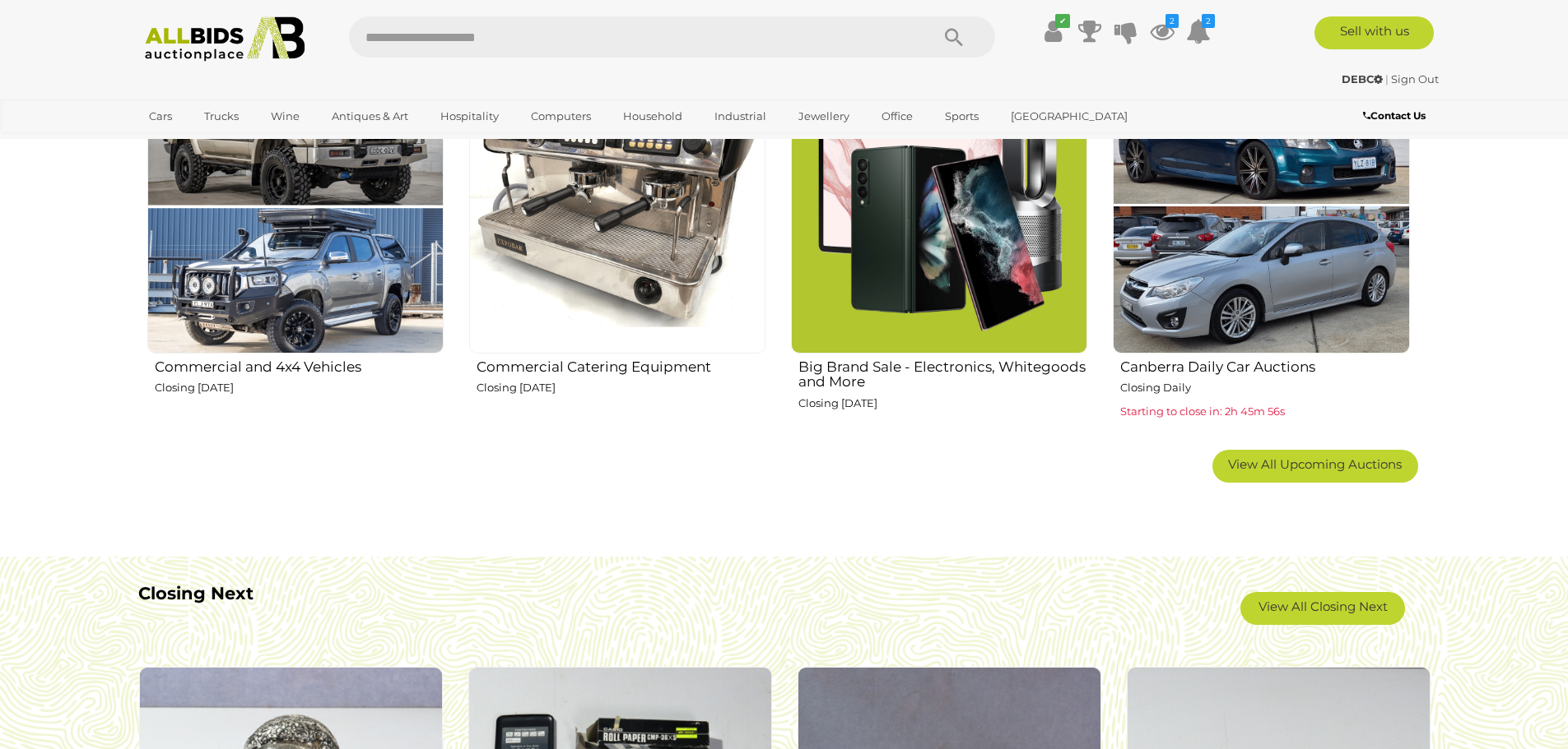
scroll to position [1371, 0]
